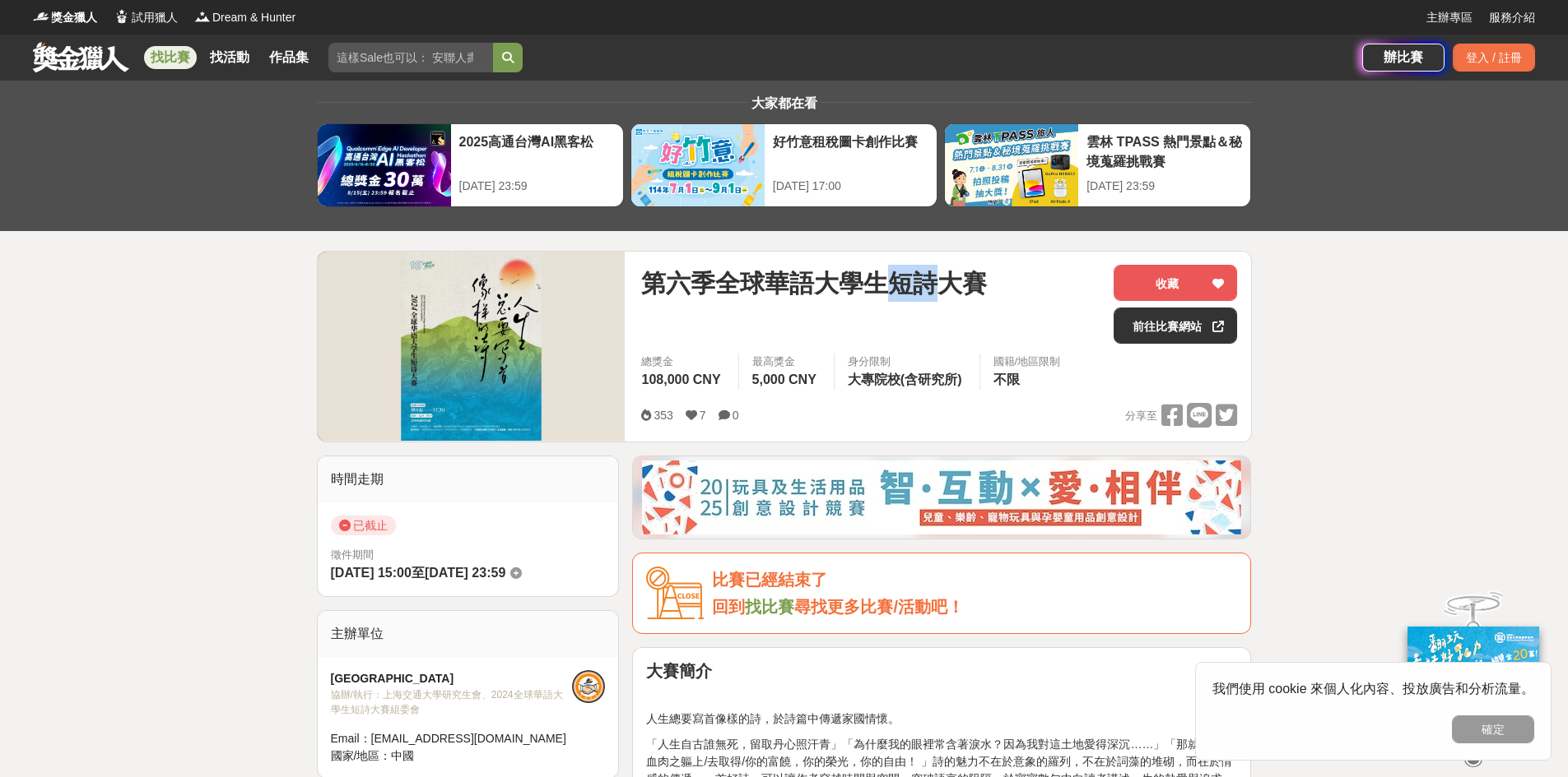
drag, startPoint x: 896, startPoint y: 280, endPoint x: 948, endPoint y: 278, distance: 52.0
click at [948, 278] on span "第六季全球華語大學生短詩大賽" at bounding box center [814, 283] width 345 height 37
copy span "短詩"
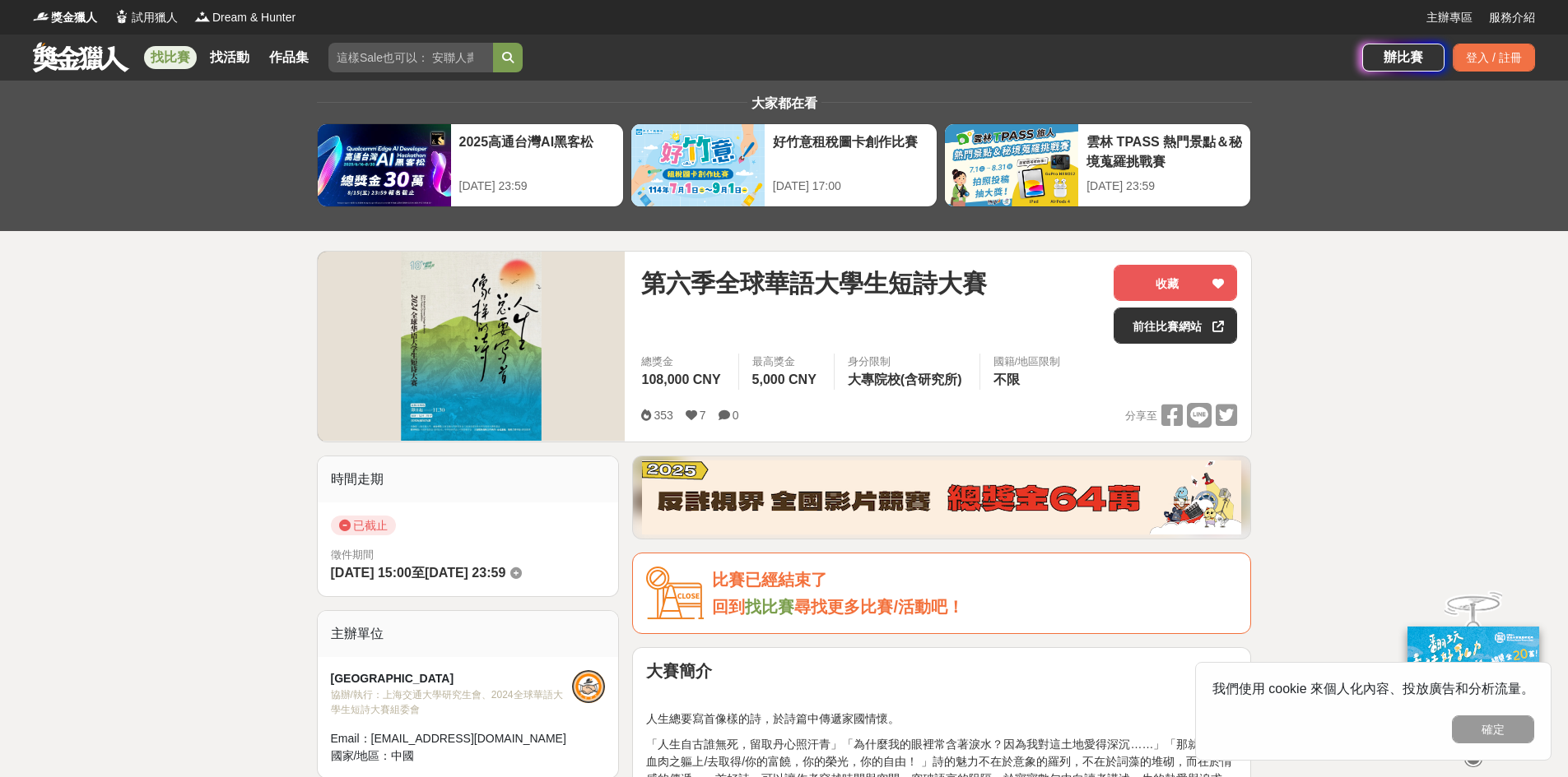
click at [444, 40] on div "找比賽 找活動 作品集" at bounding box center [697, 58] width 1329 height 46
click at [442, 58] on input "search" at bounding box center [411, 58] width 165 height 30
paste input "短詩"
click at [516, 56] on button "submit" at bounding box center [508, 58] width 30 height 30
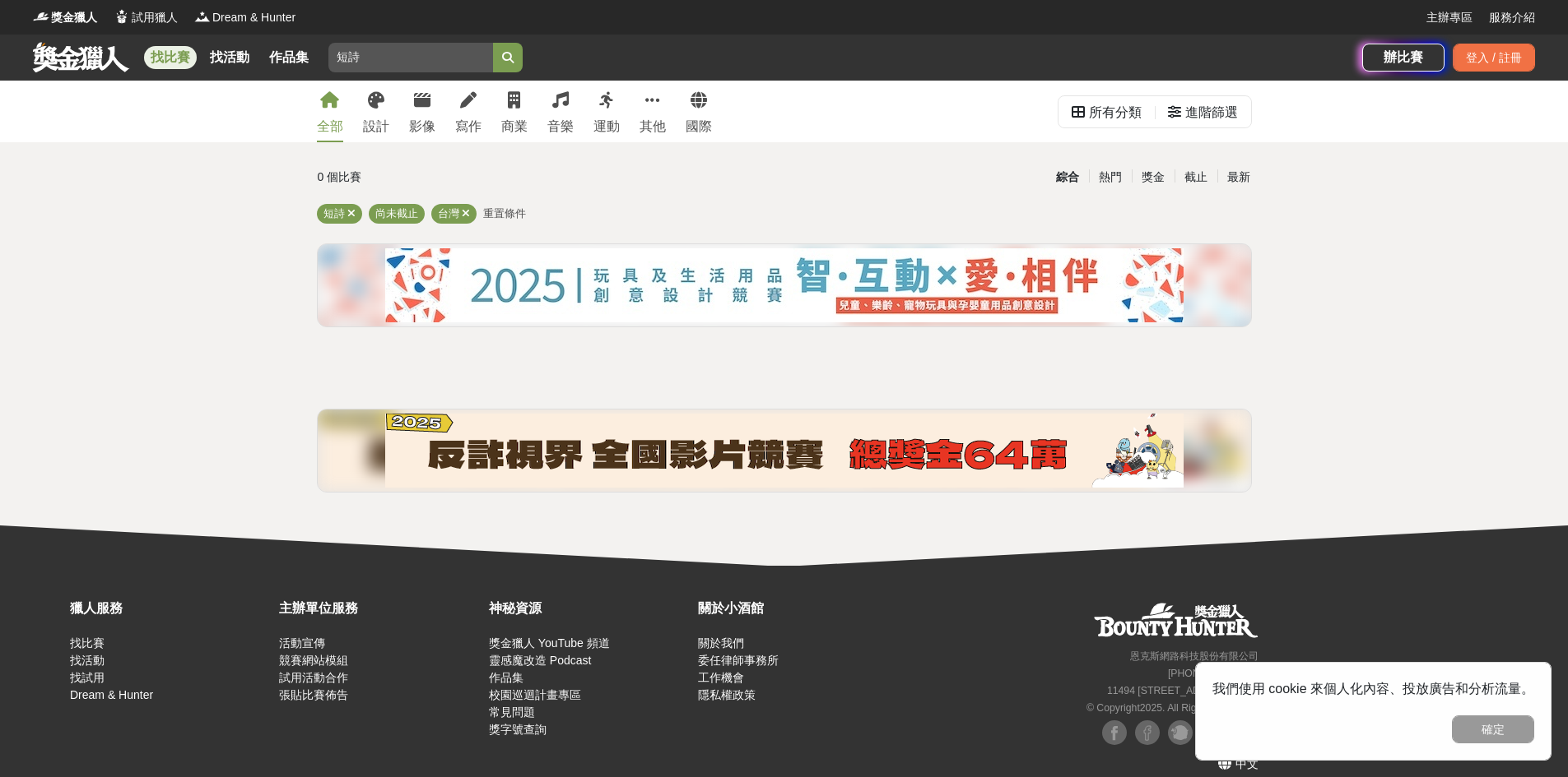
click at [350, 59] on input "短詩" at bounding box center [411, 58] width 165 height 30
type input "詩"
click at [493, 43] on button "submit" at bounding box center [508, 58] width 30 height 30
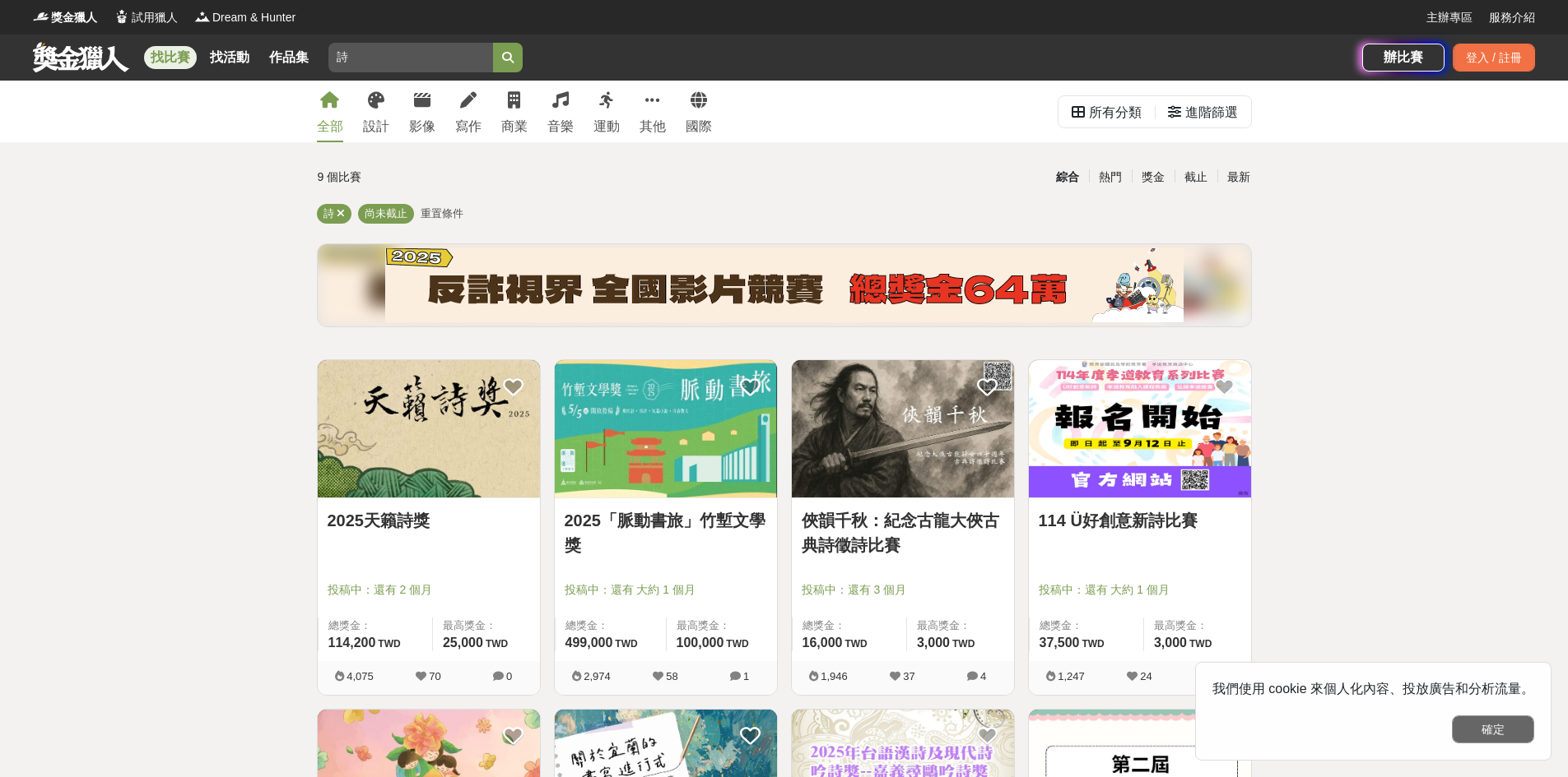
click at [1466, 734] on button "確定" at bounding box center [1493, 729] width 82 height 28
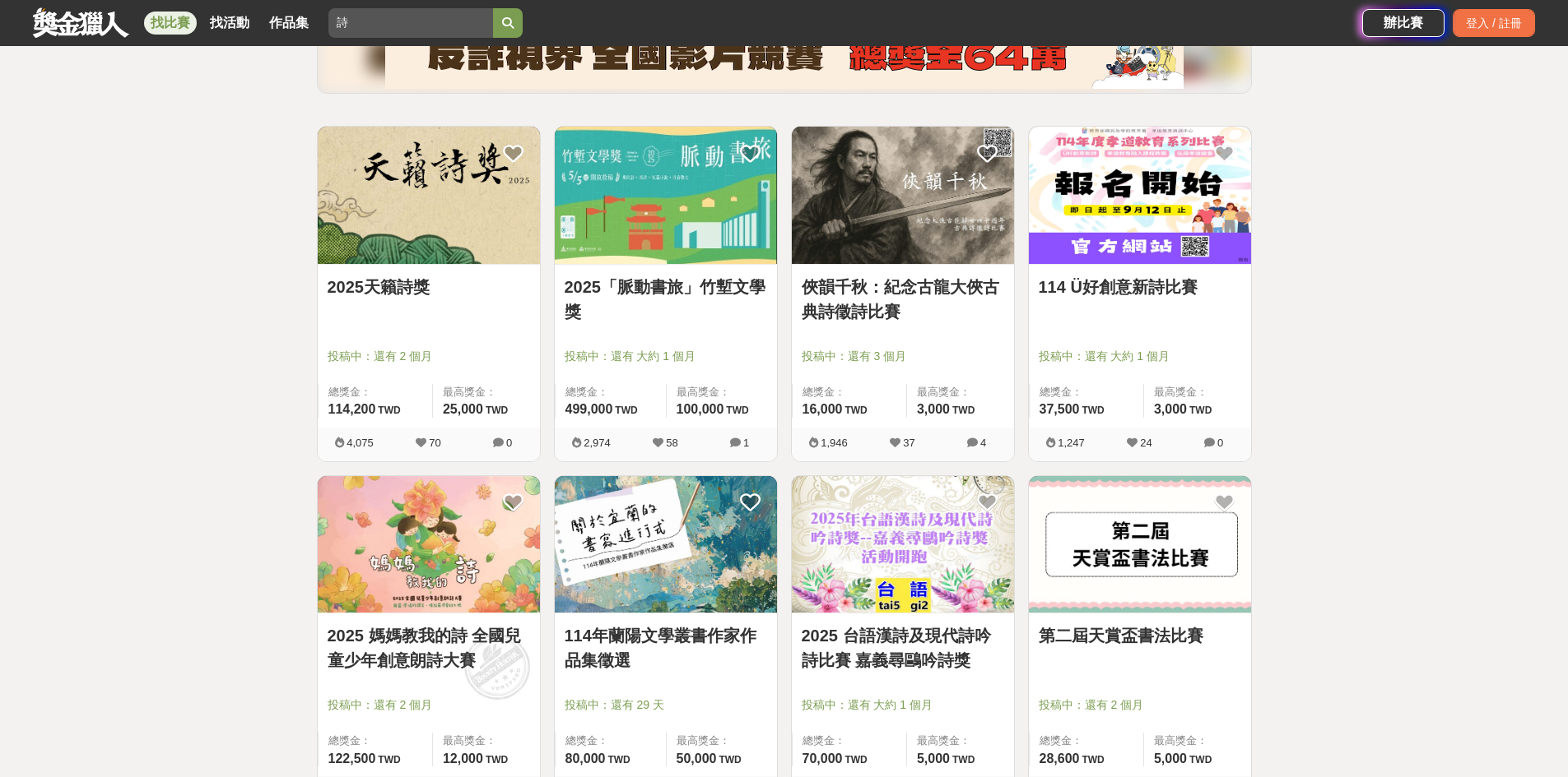
scroll to position [162, 0]
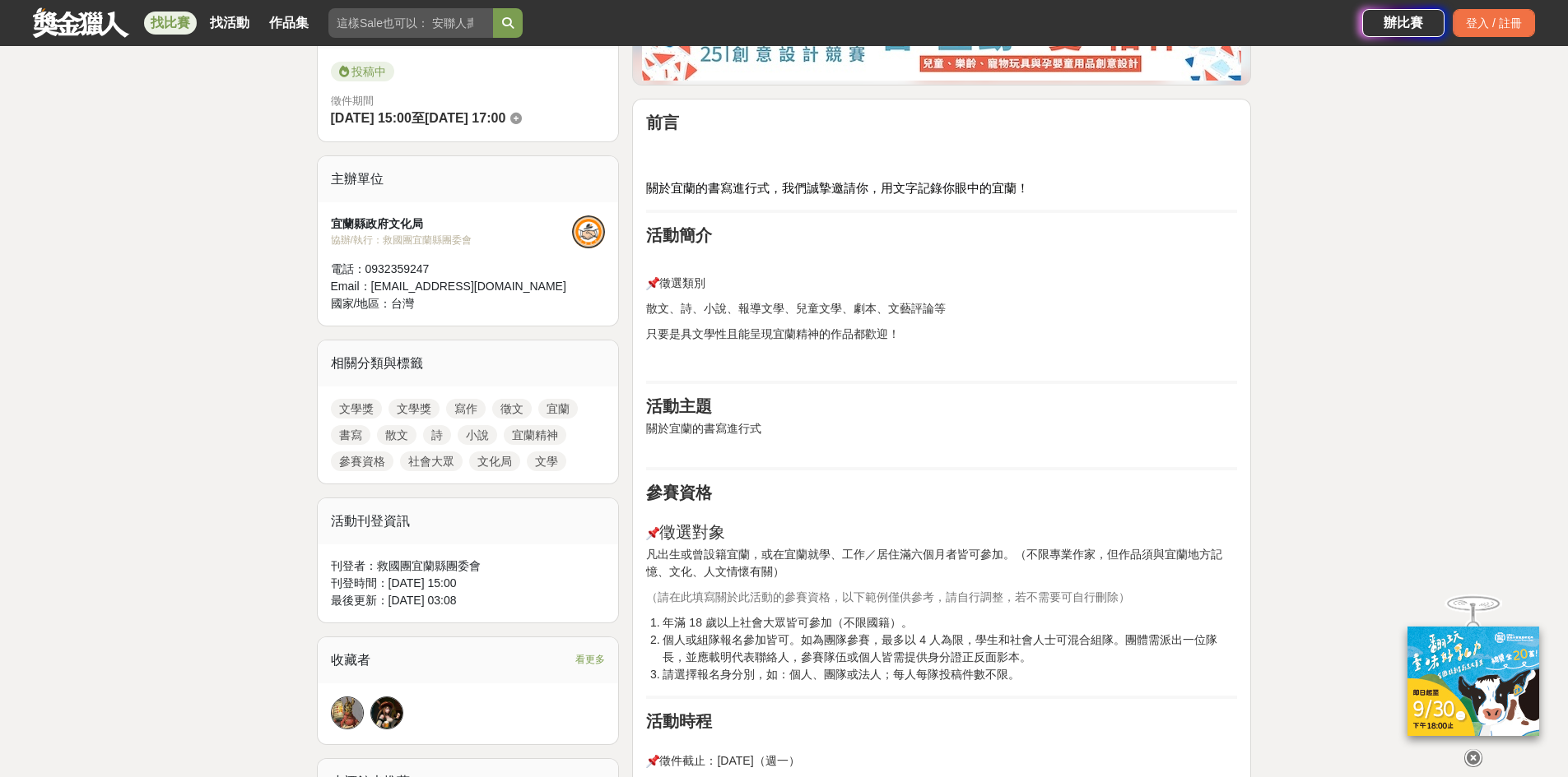
scroll to position [576, 0]
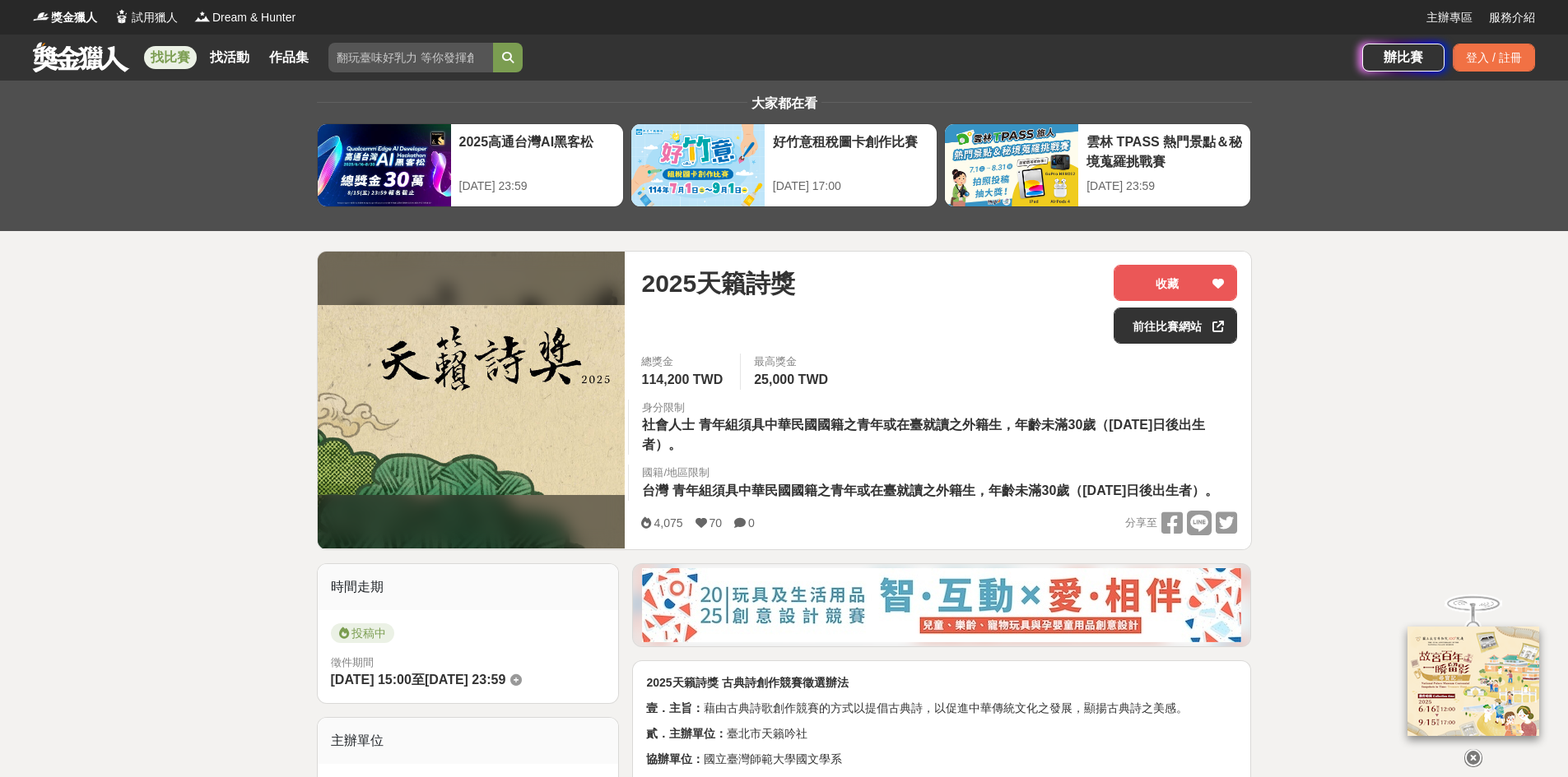
click at [821, 489] on span "青年組須具中華民國國籍之青年或在臺就讀之外籍生，年齡未滿30歲（民國84年1月1日後出生者）。" at bounding box center [946, 490] width 546 height 14
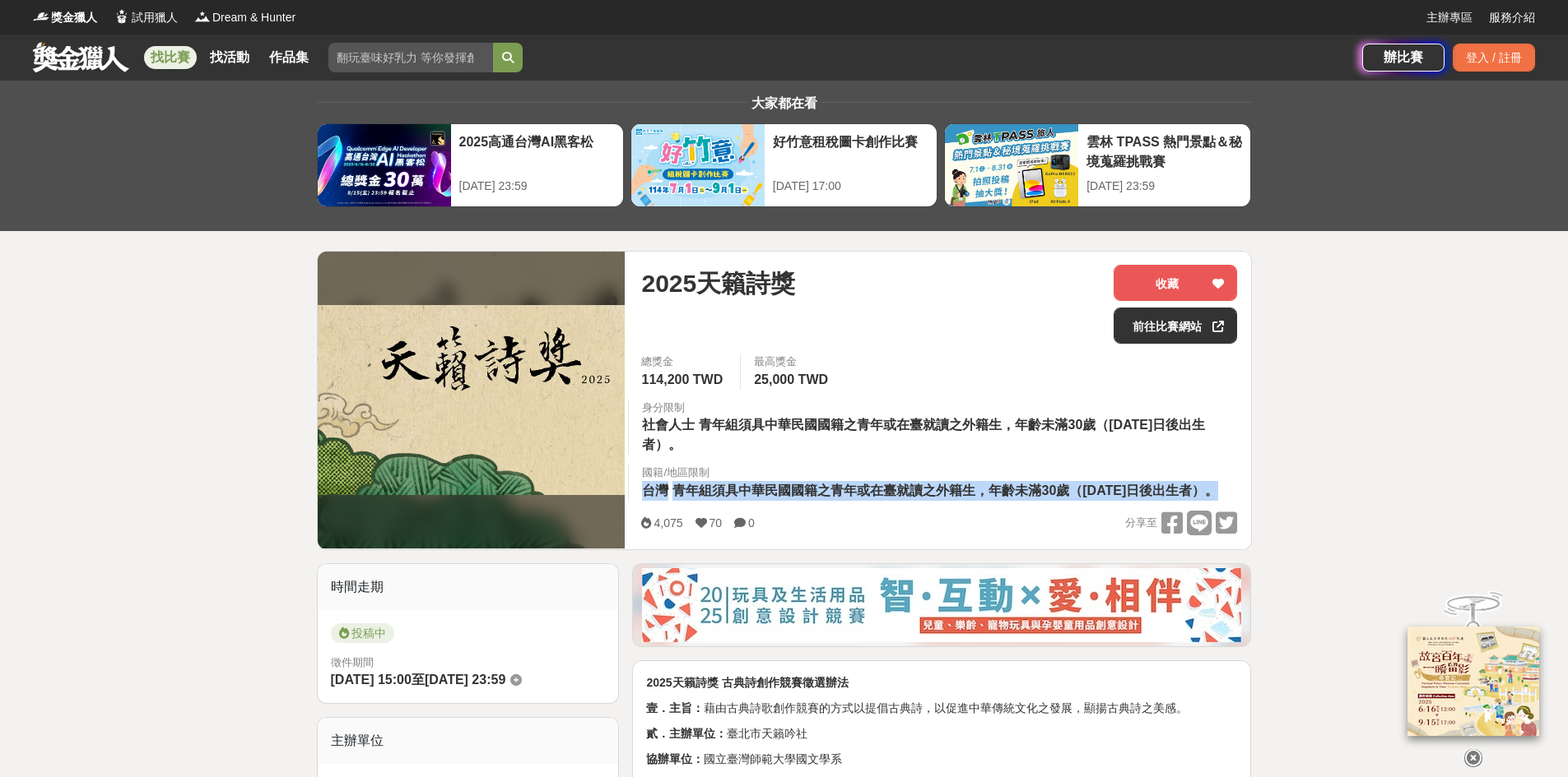
drag, startPoint x: 821, startPoint y: 489, endPoint x: 926, endPoint y: 513, distance: 107.7
click at [926, 501] on div "國籍/地區限制 台灣 青年組須具中華民國國籍之青年或在臺就讀之外籍生，年齡未滿30歲（民國84年1月1日後出生者）。" at bounding box center [932, 483] width 608 height 36
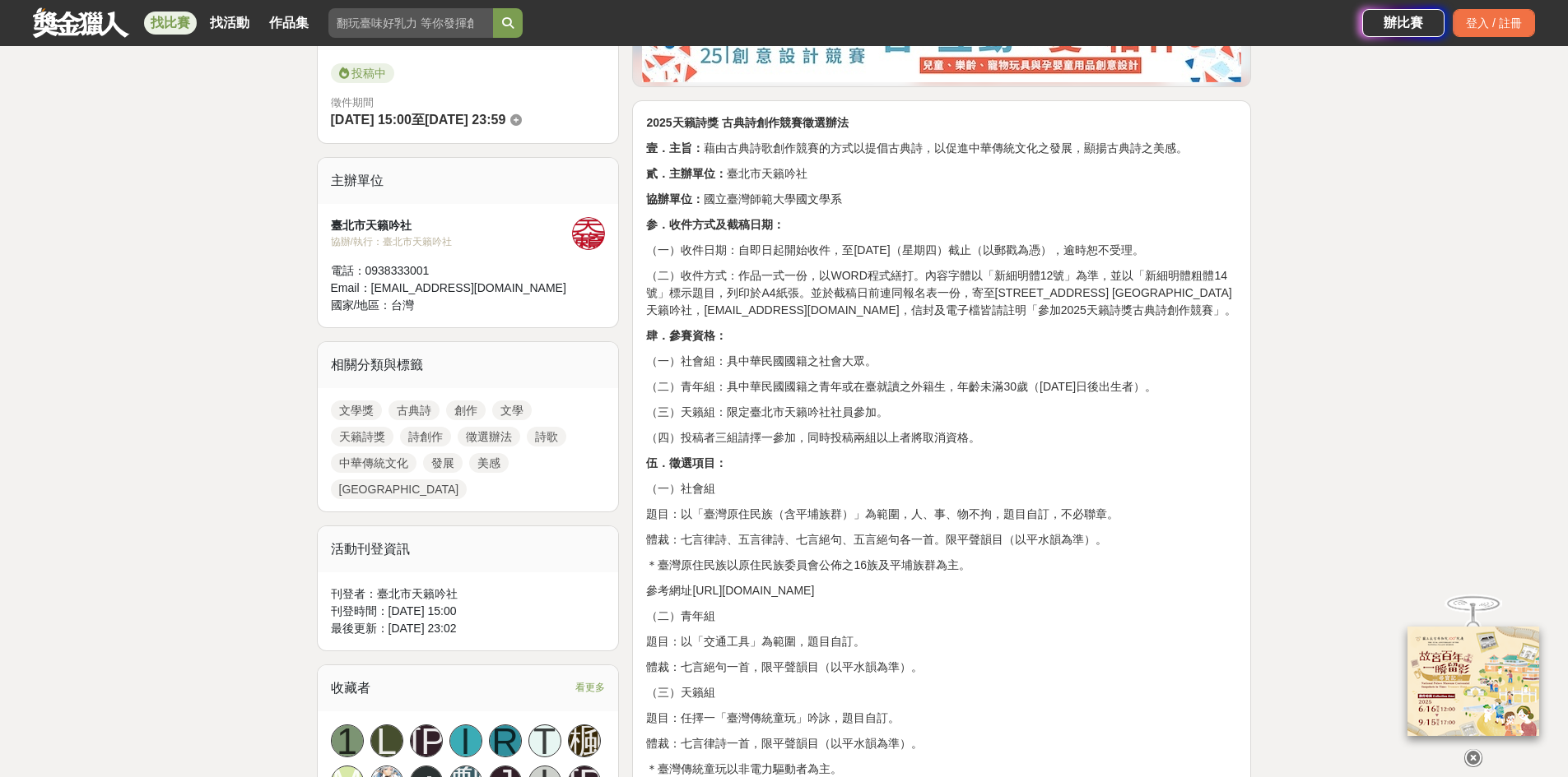
scroll to position [576, 0]
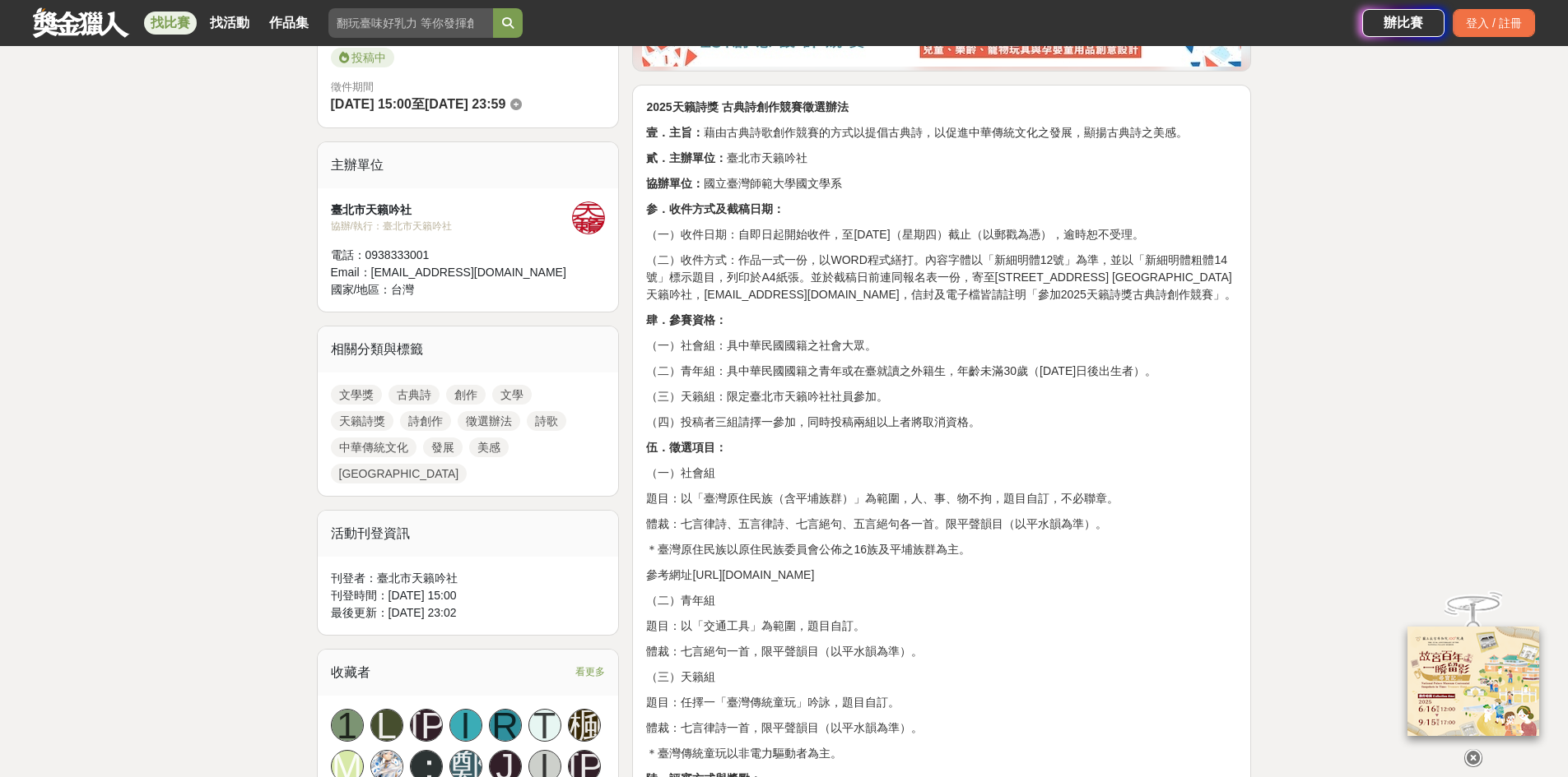
drag, startPoint x: 922, startPoint y: 580, endPoint x: 907, endPoint y: 691, distance: 112.0
click at [907, 661] on p "體裁：七言絕句一首，限平聲韻目（以平水韻為準）。" at bounding box center [941, 652] width 591 height 17
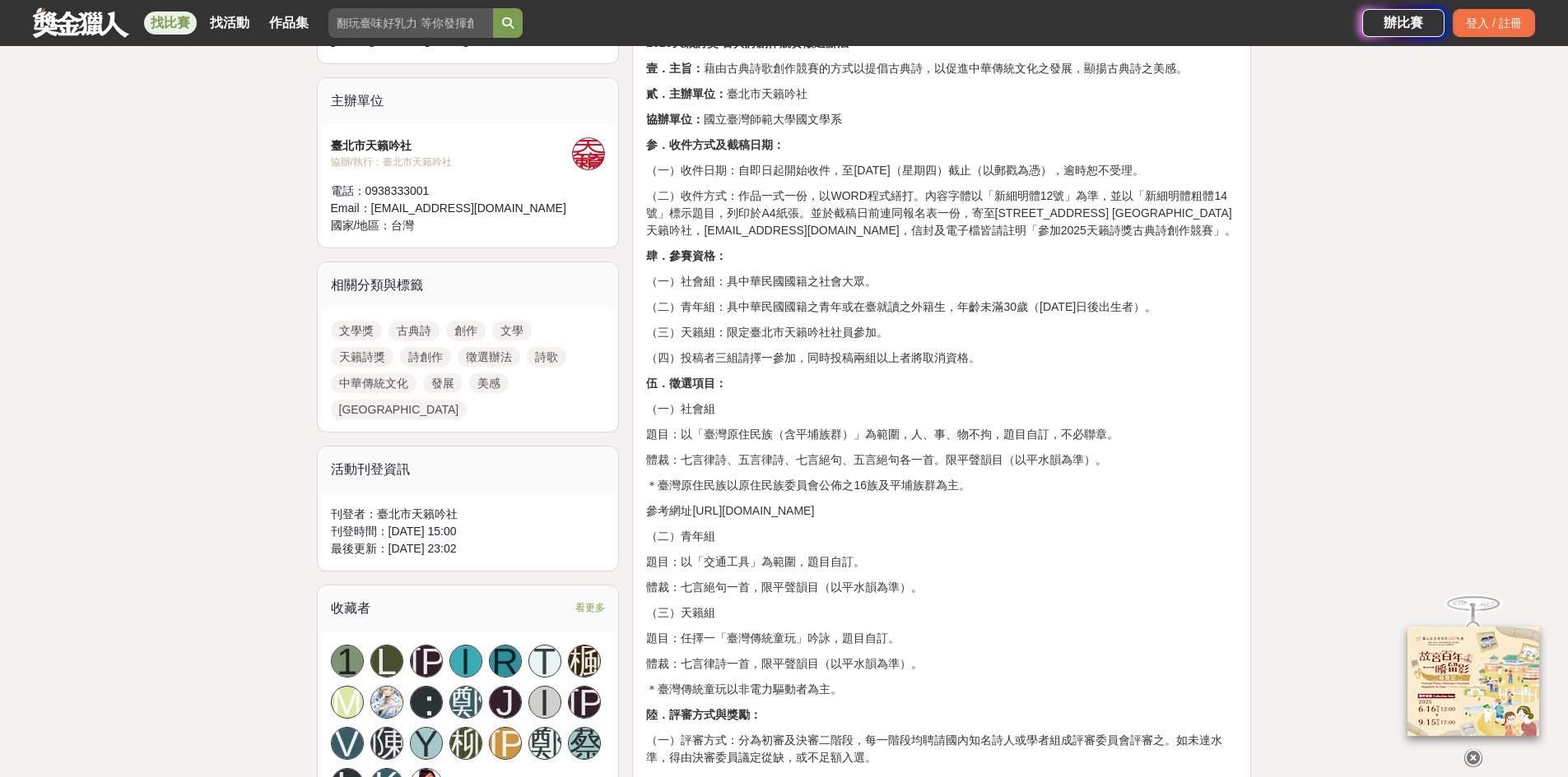
scroll to position [658, 0]
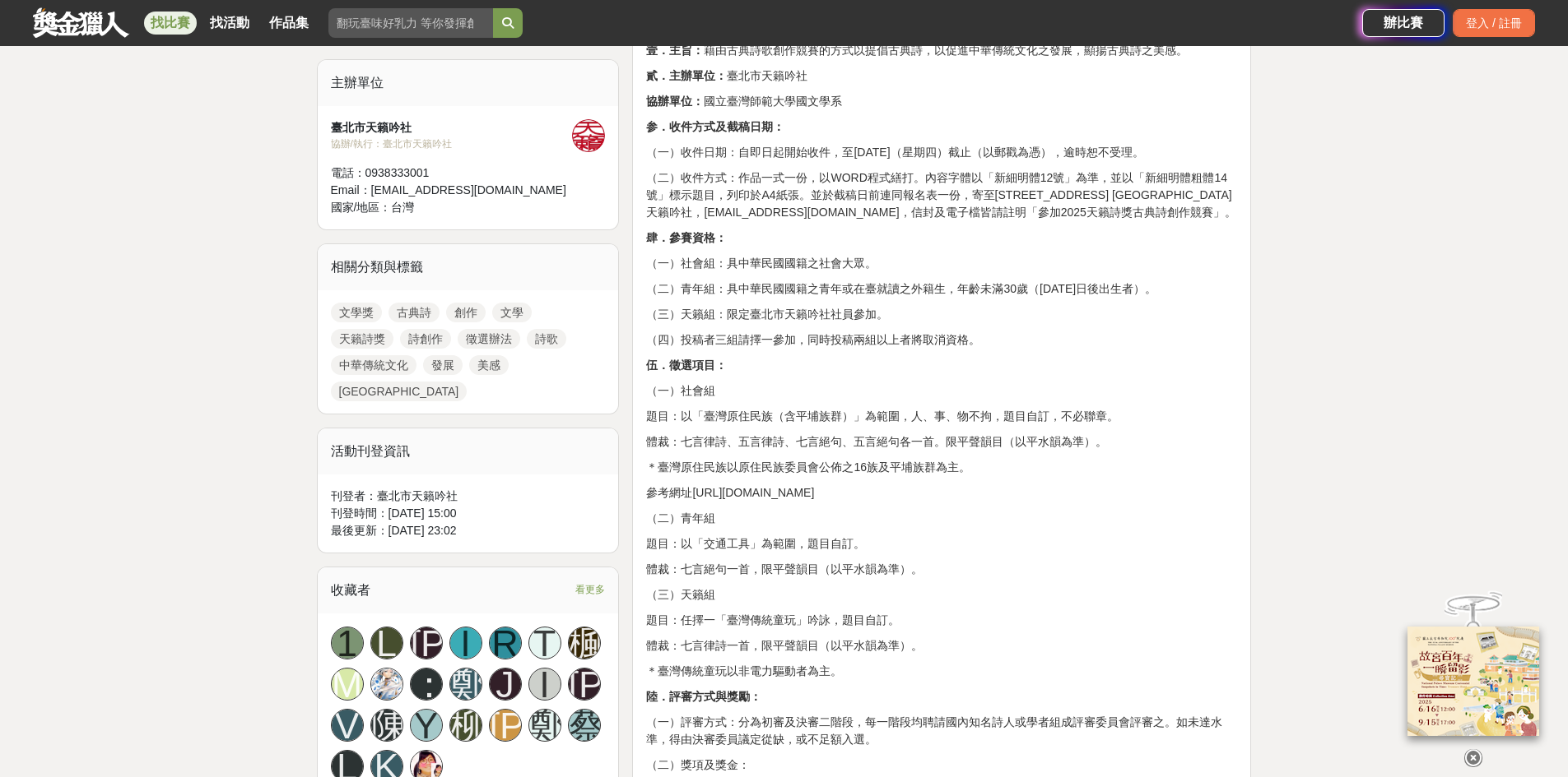
drag, startPoint x: 967, startPoint y: 602, endPoint x: 953, endPoint y: 591, distance: 17.8
click at [953, 591] on div "2025天籟詩獎 古典詩創作競賽徵選辦法 壹．主旨： 藉由古典詩歌創作競賽的方式以提倡古典詩，以促進中華傳統文化之發展，顯揚古典詩之美感。 貳．主辦單位： 臺…" at bounding box center [941, 757] width 591 height 1482
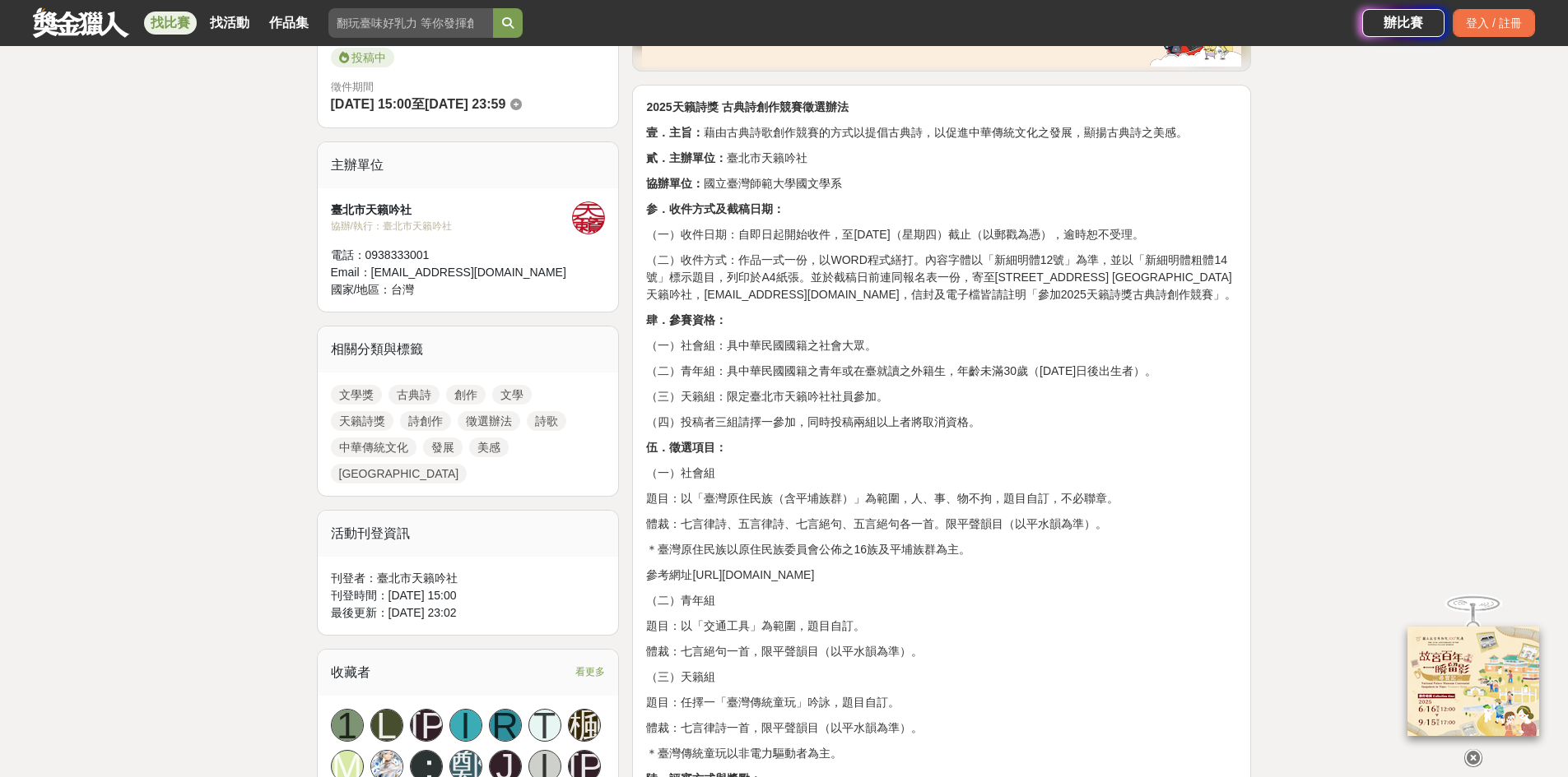
click at [798, 354] on p "（一）社會組：具中華民國國籍之社會大眾。" at bounding box center [941, 345] width 591 height 17
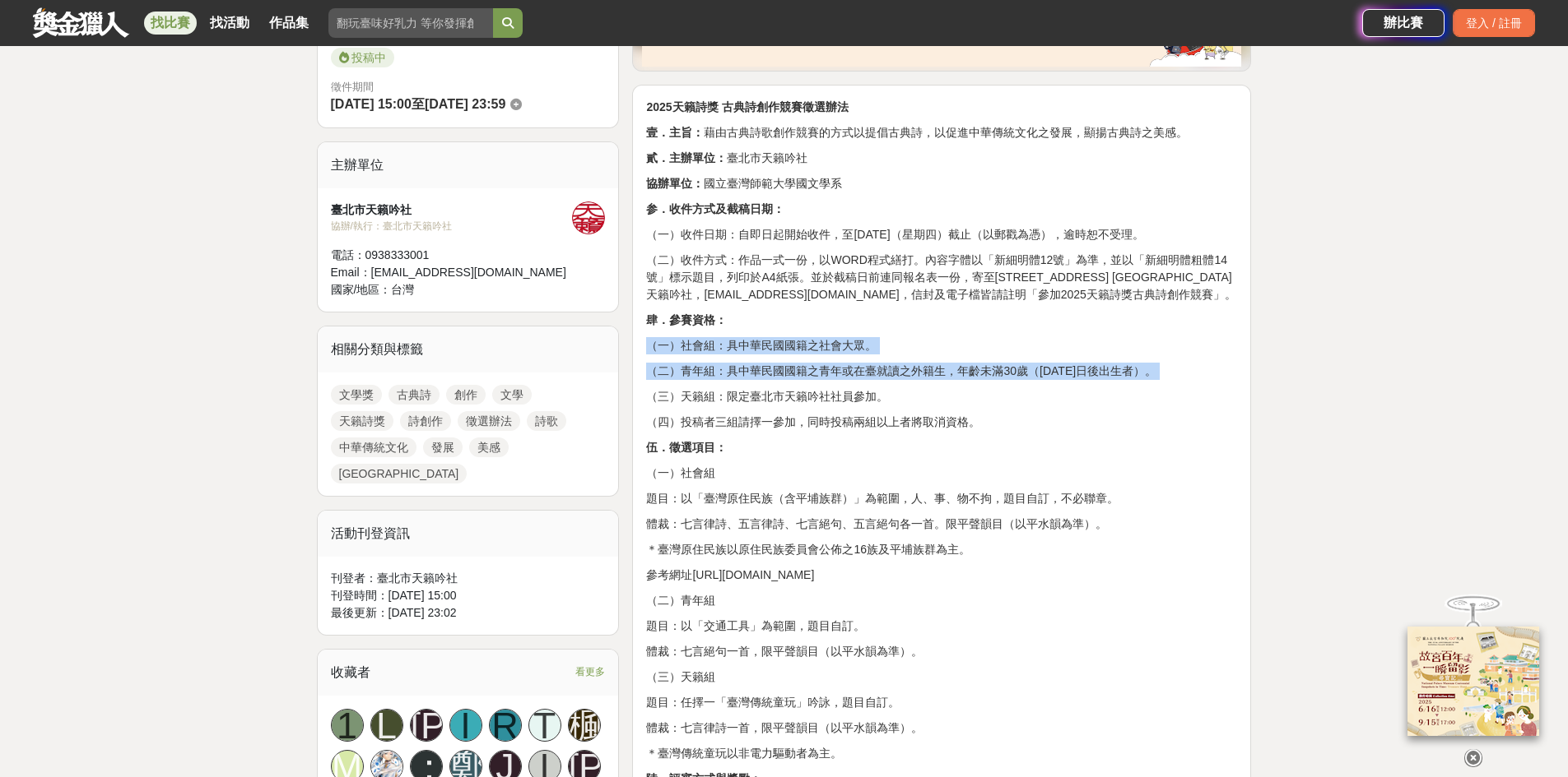
drag, startPoint x: 798, startPoint y: 386, endPoint x: 822, endPoint y: 415, distance: 37.6
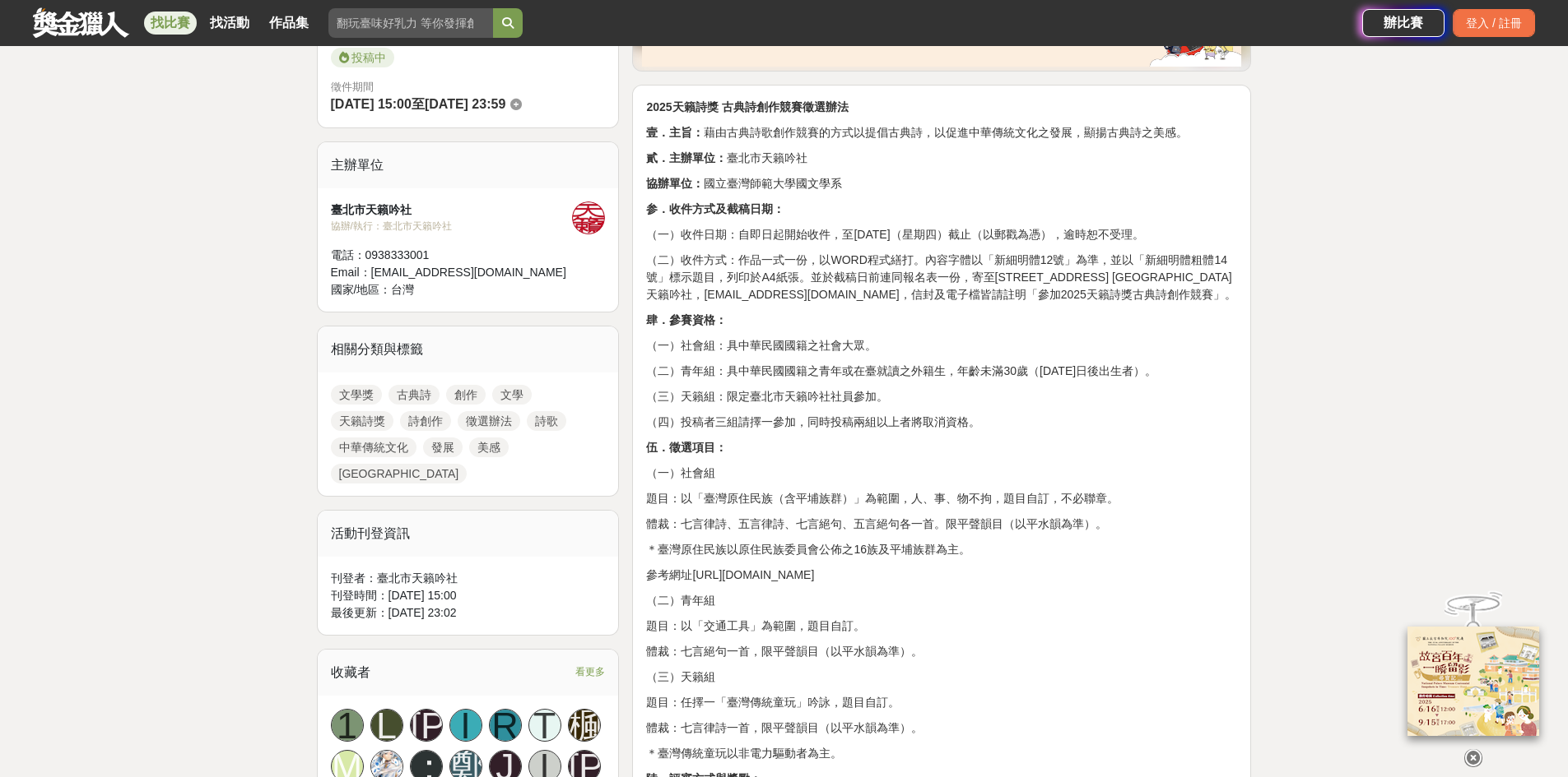
click at [969, 635] on p "題目：以「交通工具」為範圍，題目自訂。" at bounding box center [941, 626] width 591 height 17
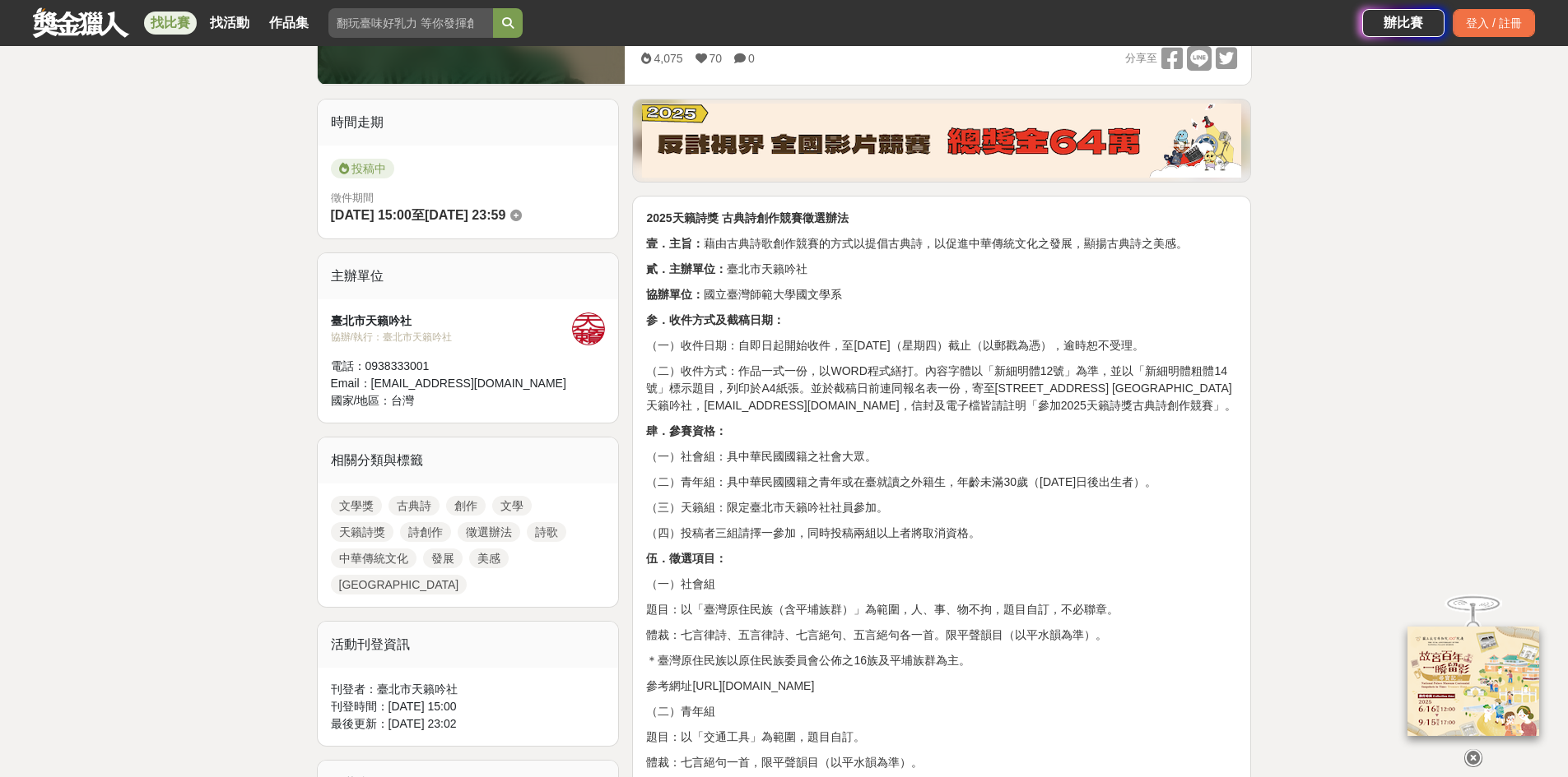
scroll to position [494, 0]
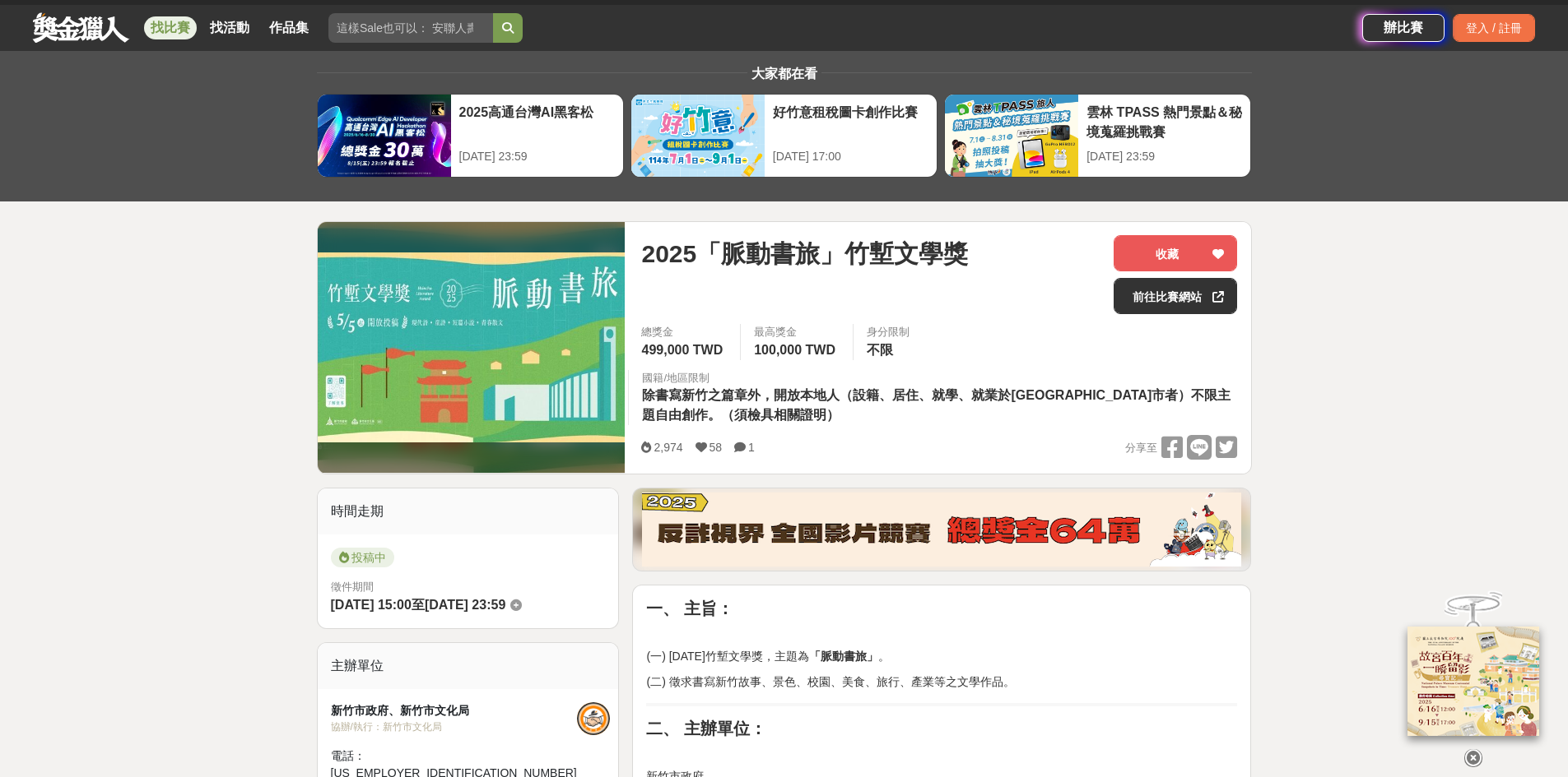
scroll to position [82, 0]
